Goal: Information Seeking & Learning: Learn about a topic

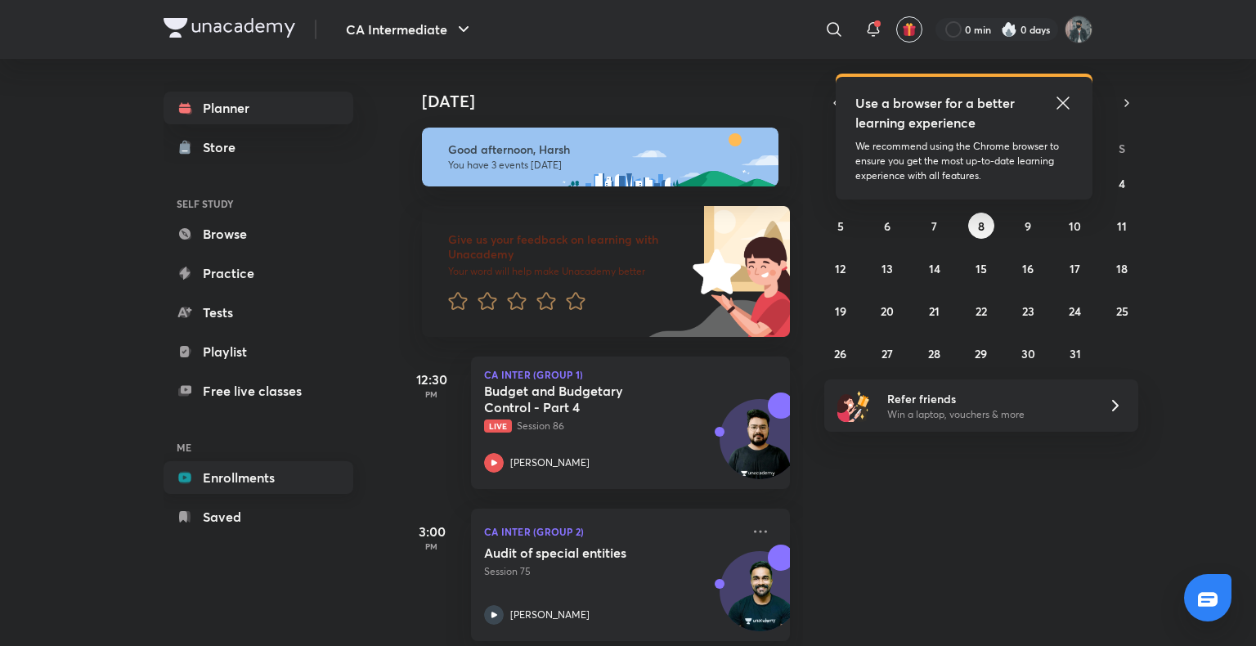
click at [211, 480] on link "Enrollments" at bounding box center [259, 477] width 190 height 33
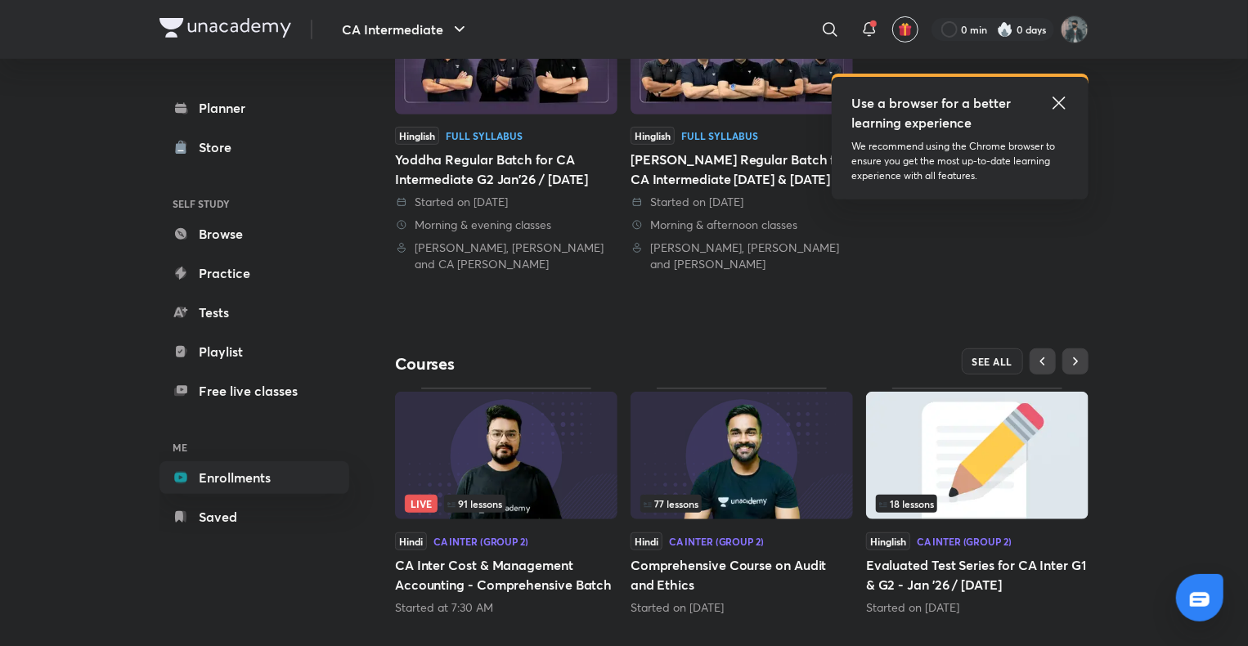
scroll to position [312, 0]
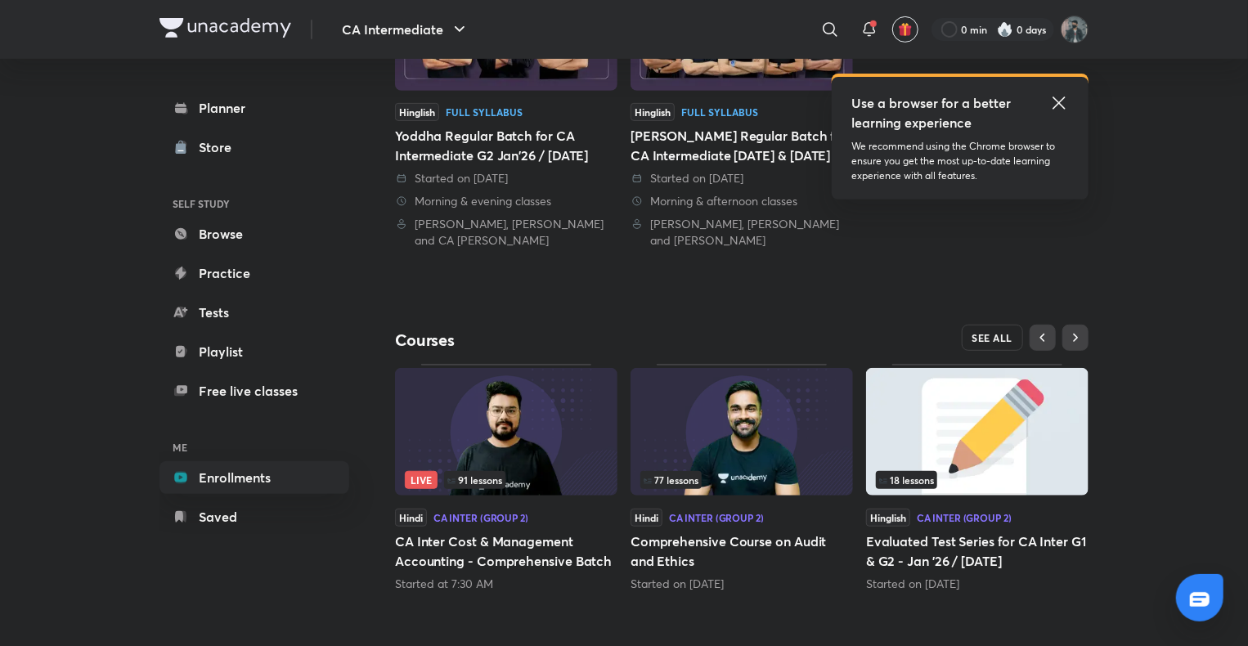
click at [975, 329] on button "SEE ALL" at bounding box center [993, 338] width 62 height 26
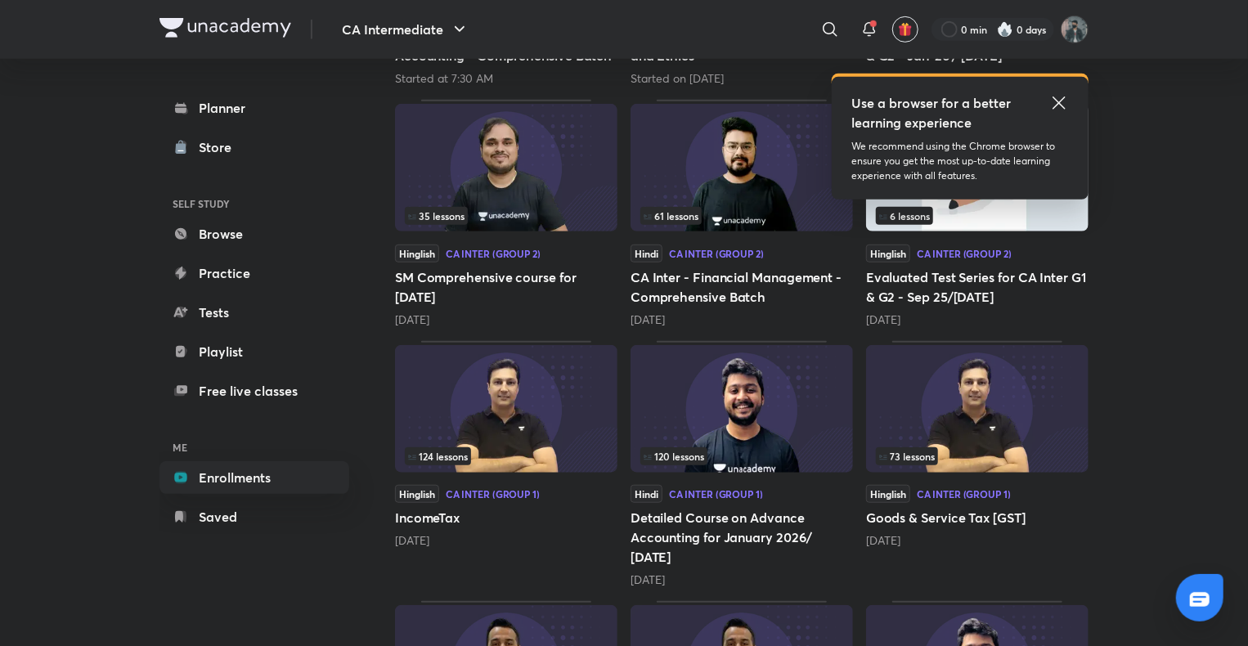
scroll to position [664, 0]
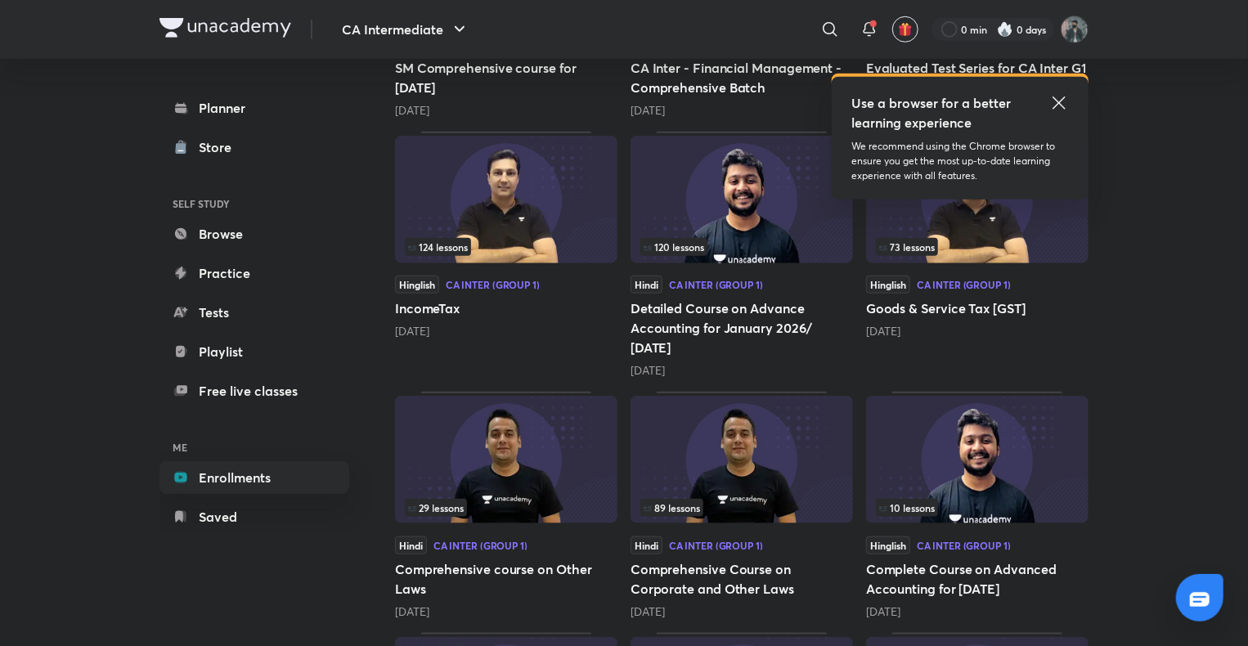
click at [706, 469] on img at bounding box center [741, 460] width 222 height 128
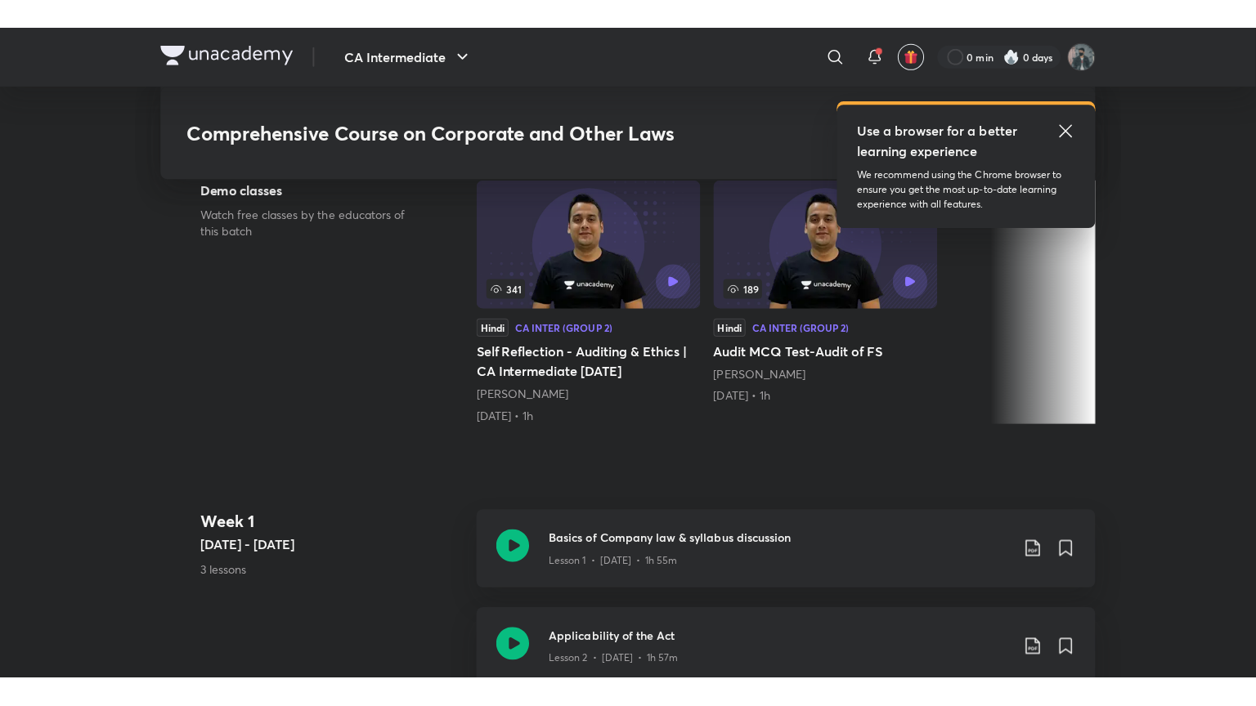
scroll to position [478, 0]
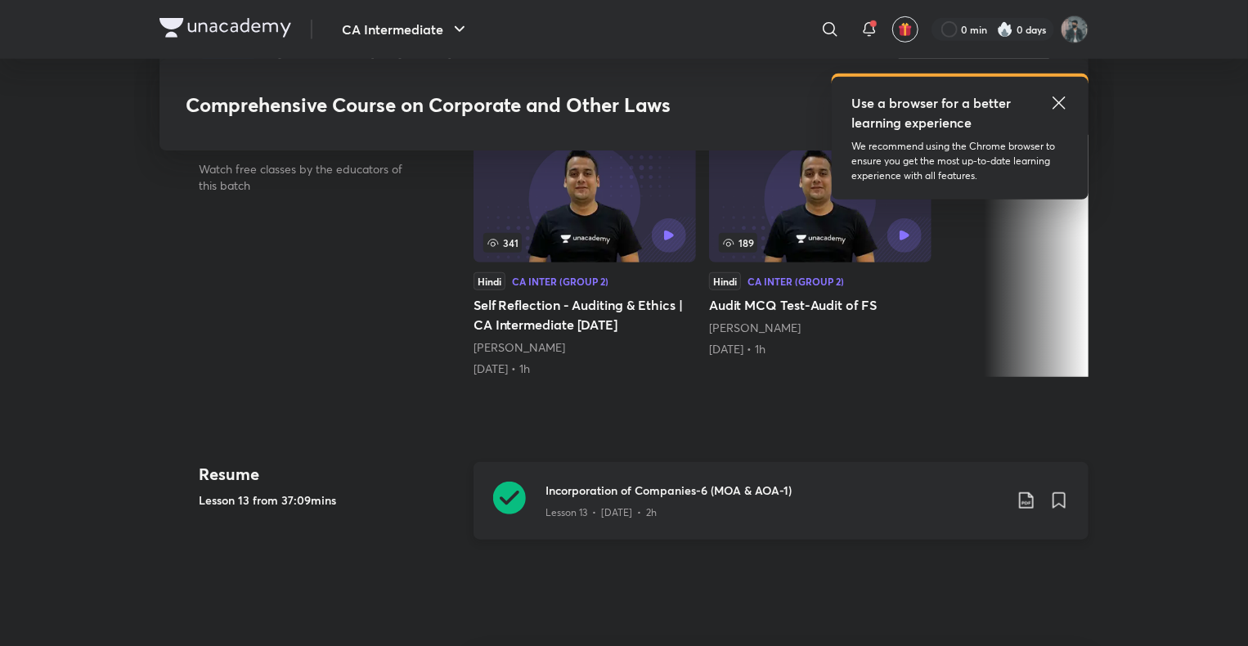
click at [509, 492] on icon at bounding box center [509, 498] width 33 height 33
